Goal: Find specific page/section: Find specific page/section

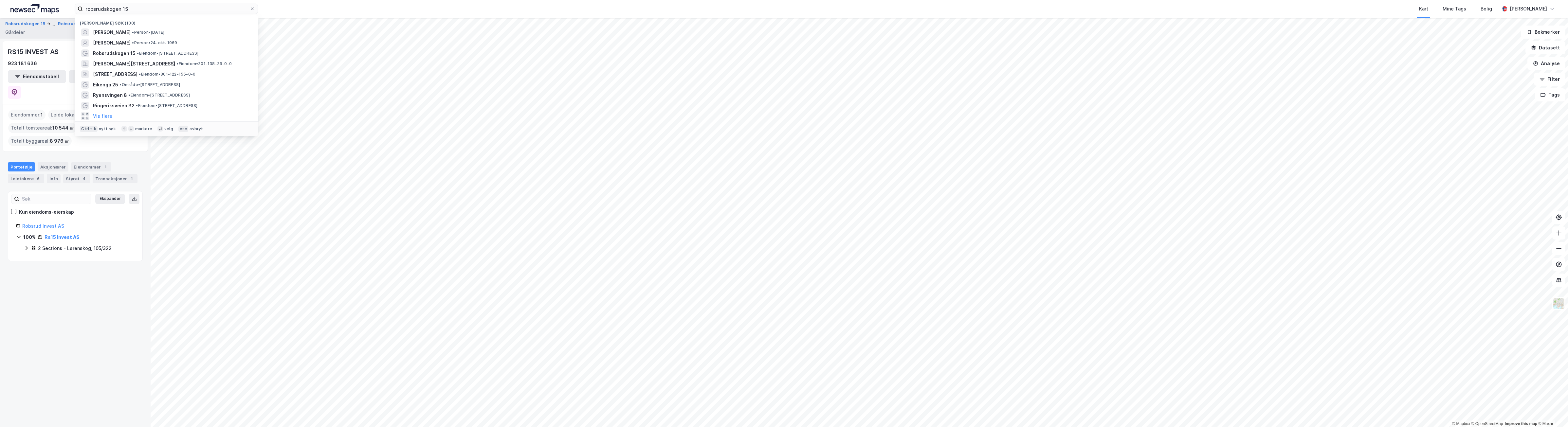
click at [69, 2] on div "robsrudskogen 15 Nylige søk (100) [PERSON_NAME] • Person • [DATE] [PERSON_NAME]…" at bounding box center [784, 9] width 1568 height 18
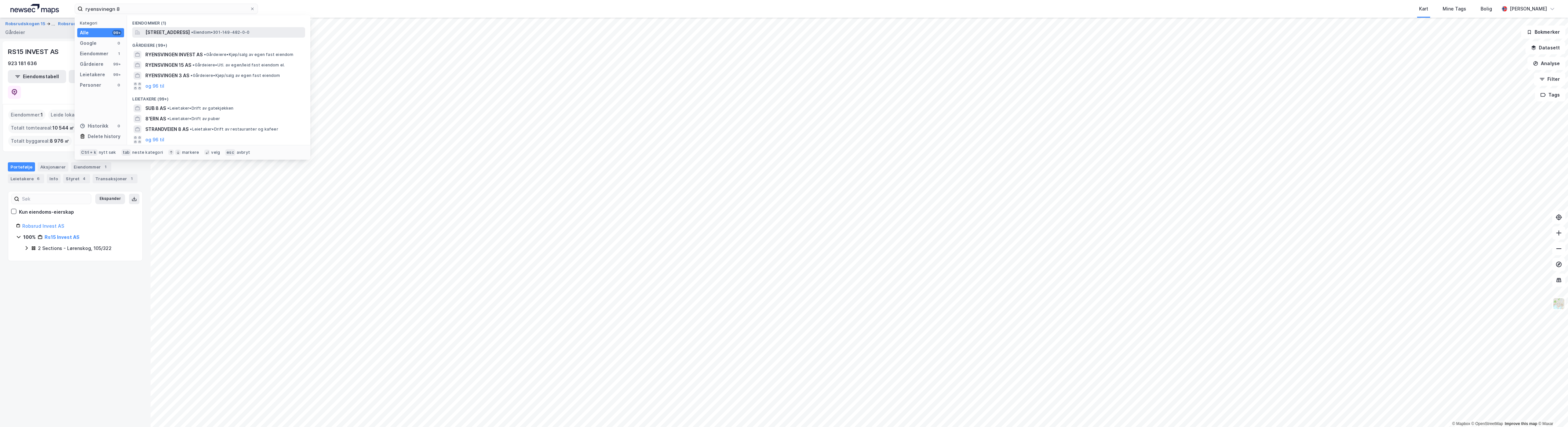
type input "ryensvinegn 8"
click at [193, 30] on span "•" at bounding box center [192, 32] width 2 height 5
